Goal: Check status: Check status

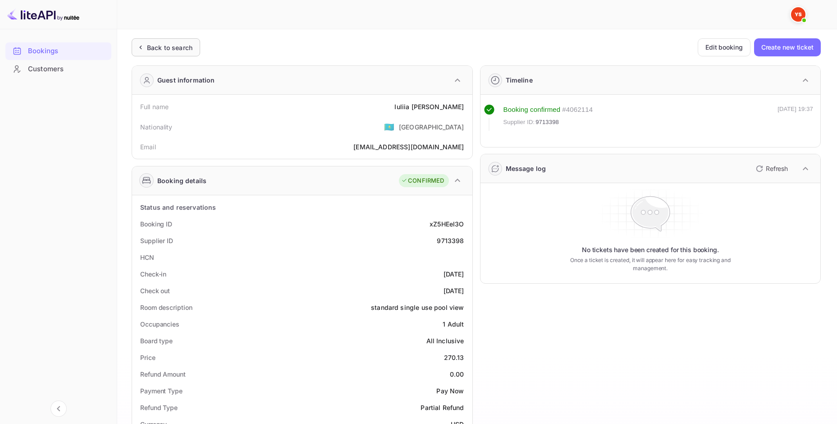
click at [172, 55] on div "Back to search" at bounding box center [166, 47] width 69 height 18
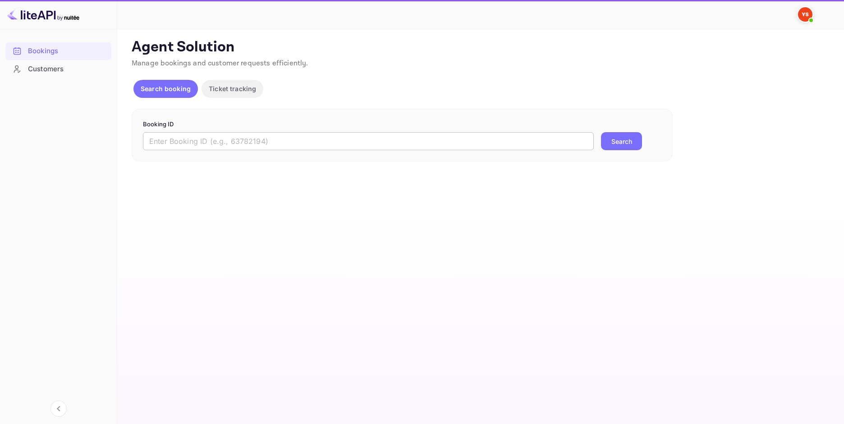
click at [440, 146] on input "text" at bounding box center [368, 141] width 451 height 18
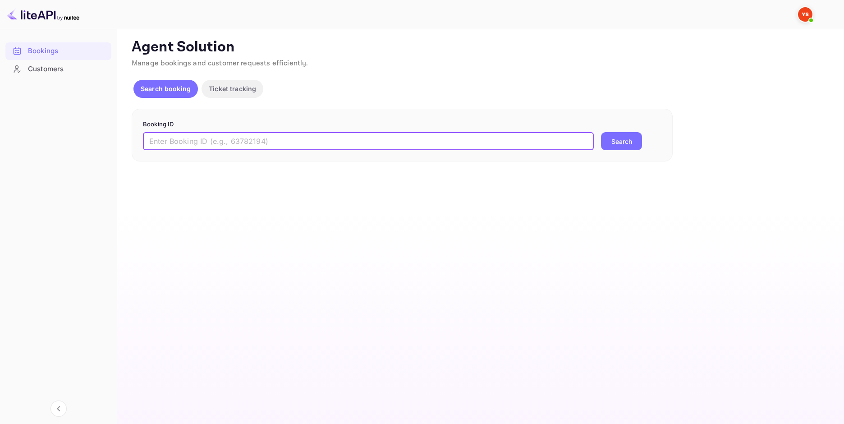
paste input "9254123"
type input "9254123"
click at [628, 140] on button "Search" at bounding box center [621, 141] width 41 height 18
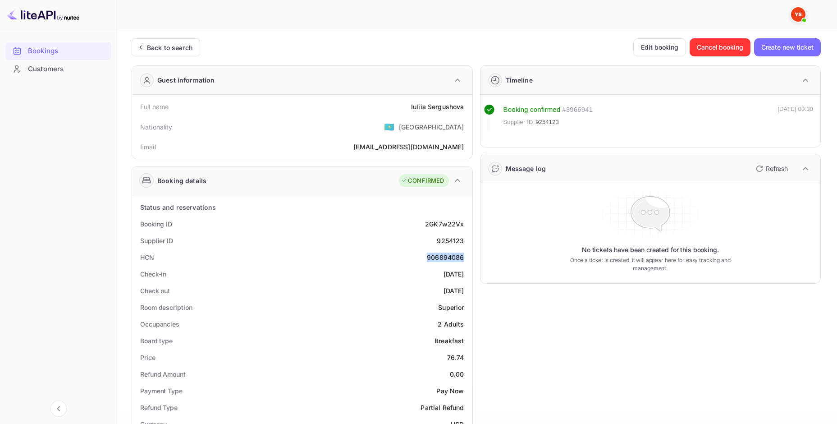
drag, startPoint x: 425, startPoint y: 253, endPoint x: 465, endPoint y: 256, distance: 39.8
click at [465, 256] on div "HCN 906894086" at bounding box center [302, 257] width 333 height 17
click at [428, 255] on div "906894086" at bounding box center [445, 256] width 37 height 9
